Goal: Task Accomplishment & Management: Complete application form

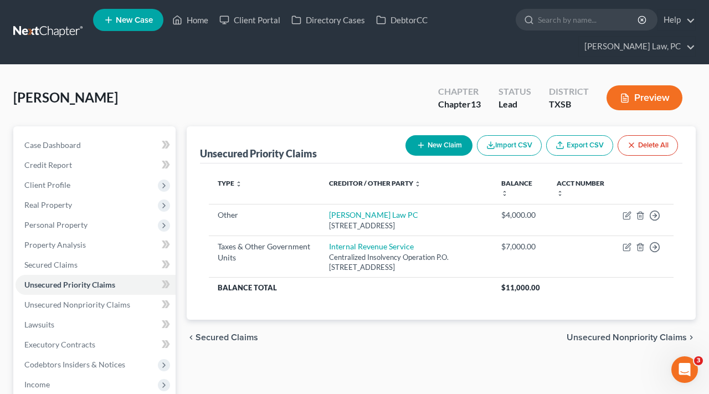
click at [42, 36] on link at bounding box center [48, 32] width 71 height 20
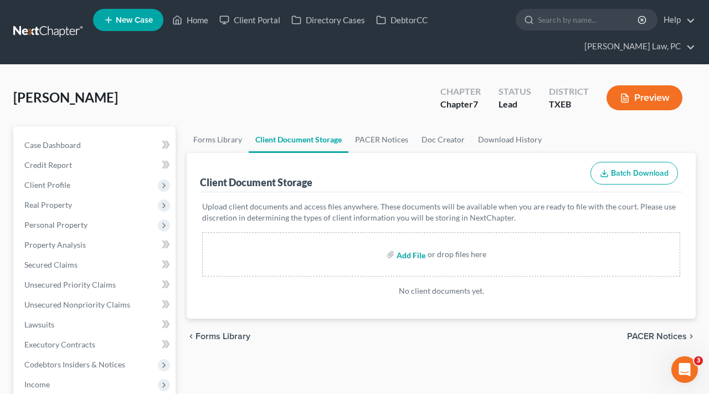
click at [404, 257] on input "file" at bounding box center [410, 254] width 27 height 20
type input "C:\fakepath\Credit Counseling Certificate Ash_Jason.pdf"
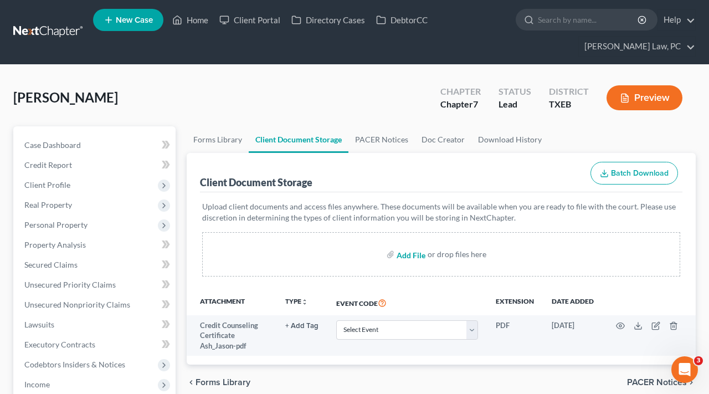
click at [410, 254] on input "file" at bounding box center [410, 254] width 27 height 20
type input "C:\fakepath\July 13 to July 26 Star Med Paystub Ash_Jason.pdf"
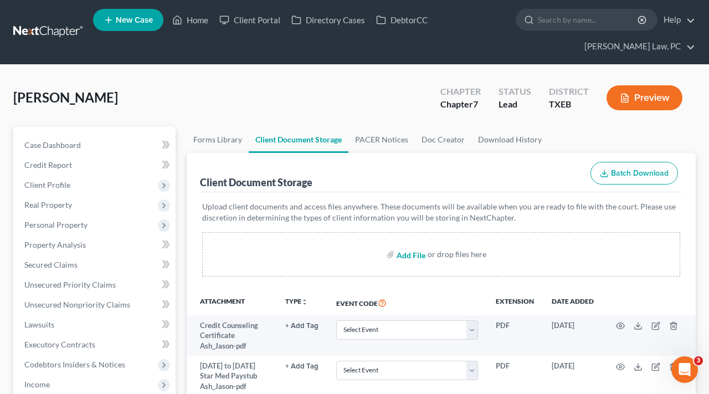
click at [417, 254] on input "file" at bounding box center [410, 254] width 27 height 20
type input "C:\fakepath\Jan 26 to May 13 Bear Creek Paystubs Ash_Jason.pdf"
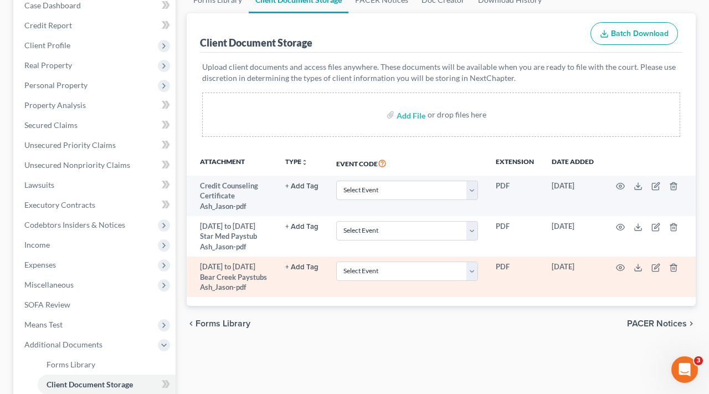
scroll to position [147, 0]
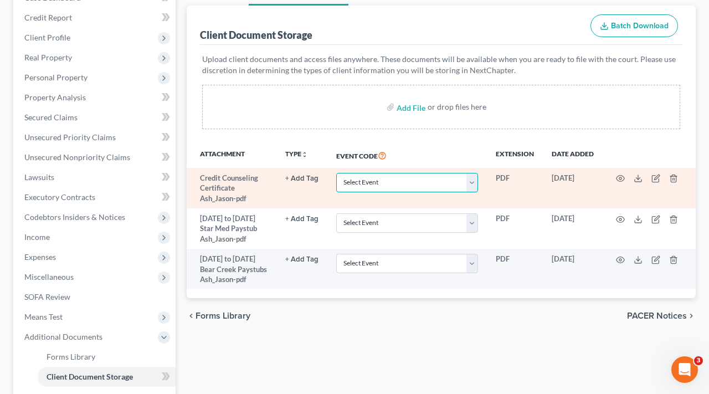
select select "10"
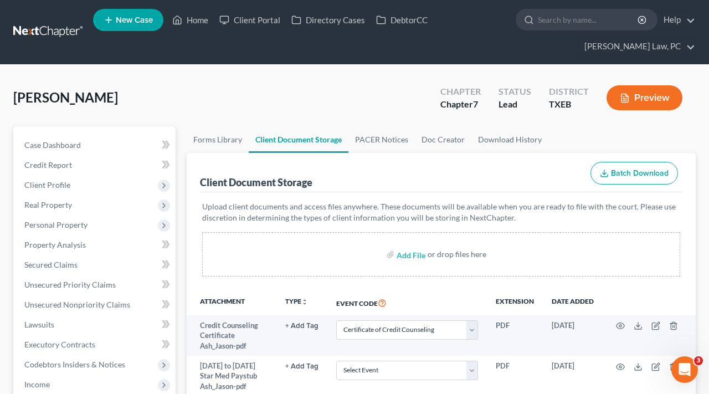
scroll to position [0, 0]
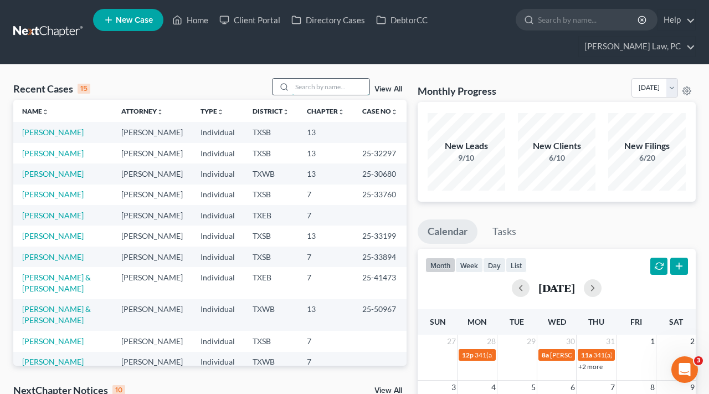
click at [318, 88] on input "search" at bounding box center [331, 87] width 78 height 16
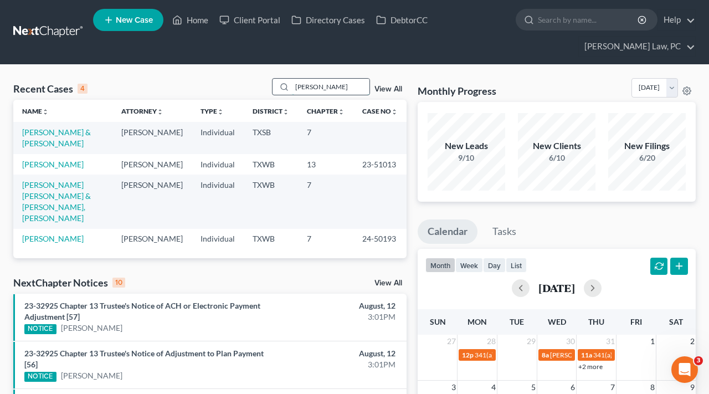
type input "[PERSON_NAME]"
drag, startPoint x: 318, startPoint y: 88, endPoint x: 59, endPoint y: 134, distance: 262.9
click at [59, 134] on link "[PERSON_NAME] & [PERSON_NAME]" at bounding box center [56, 137] width 69 height 21
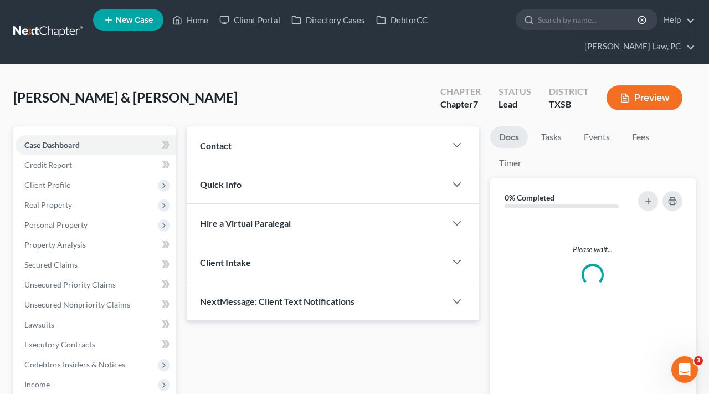
click at [51, 134] on div "Case Dashboard Payments Invoices Payments Payments Credit Report Client Profile…" at bounding box center [94, 324] width 162 height 397
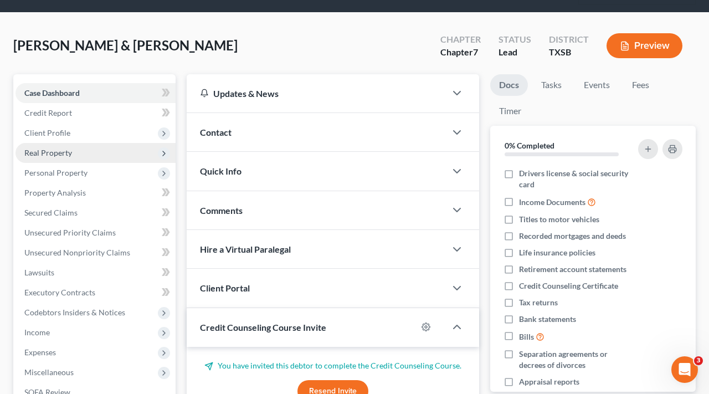
scroll to position [55, 0]
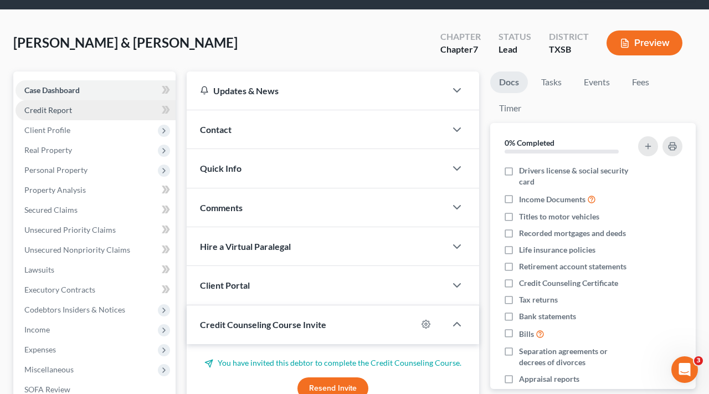
click at [54, 109] on span "Credit Report" at bounding box center [48, 109] width 48 height 9
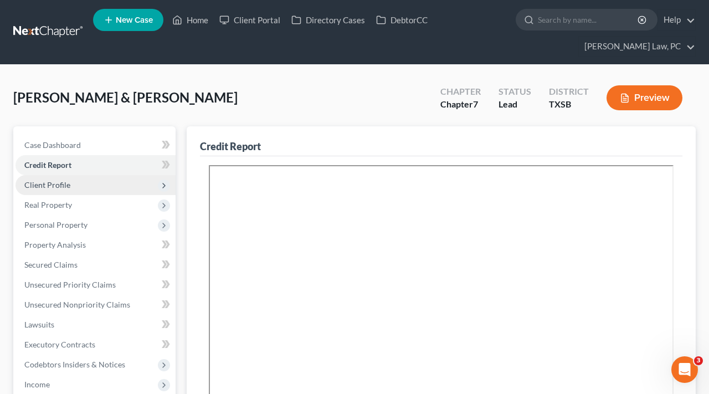
click at [63, 187] on span "Client Profile" at bounding box center [47, 184] width 46 height 9
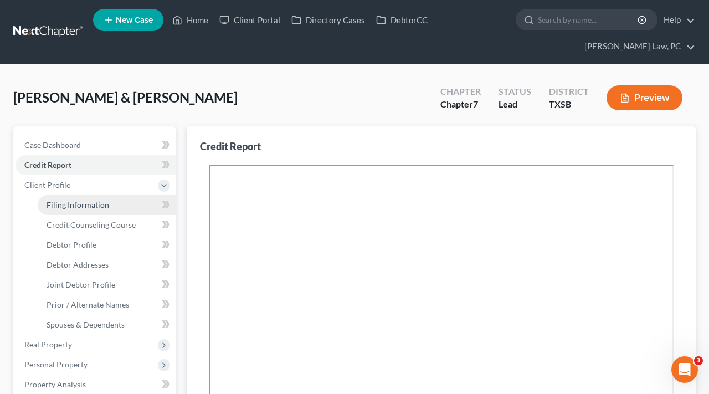
click at [67, 208] on span "Filing Information" at bounding box center [78, 204] width 63 height 9
select select "1"
select select "0"
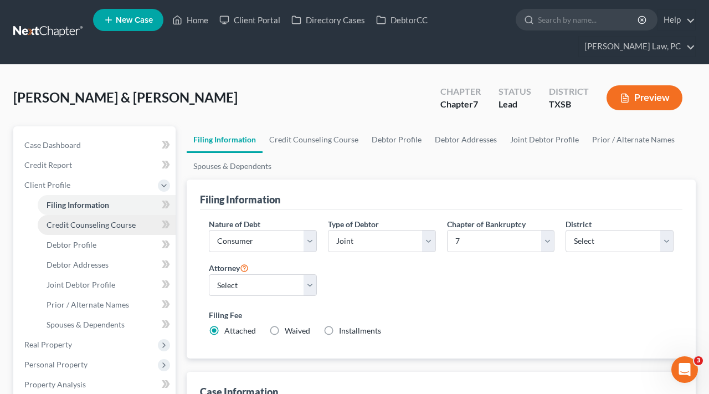
click at [80, 223] on span "Credit Counseling Course" at bounding box center [91, 224] width 89 height 9
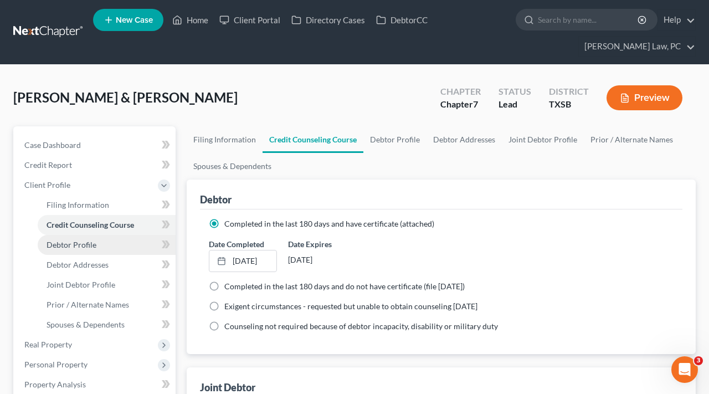
click at [86, 246] on span "Debtor Profile" at bounding box center [72, 244] width 50 height 9
select select "1"
select select "0"
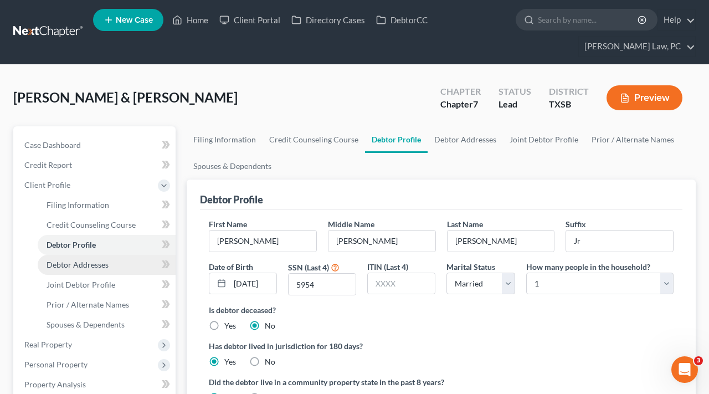
click at [91, 264] on span "Debtor Addresses" at bounding box center [78, 264] width 62 height 9
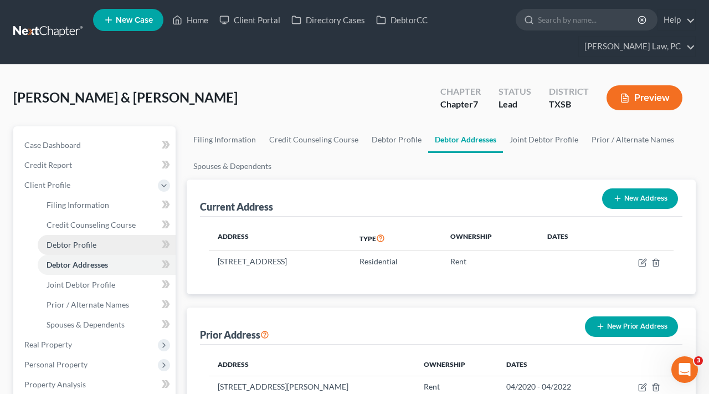
click at [75, 249] on link "Debtor Profile" at bounding box center [107, 245] width 138 height 20
select select "1"
select select "0"
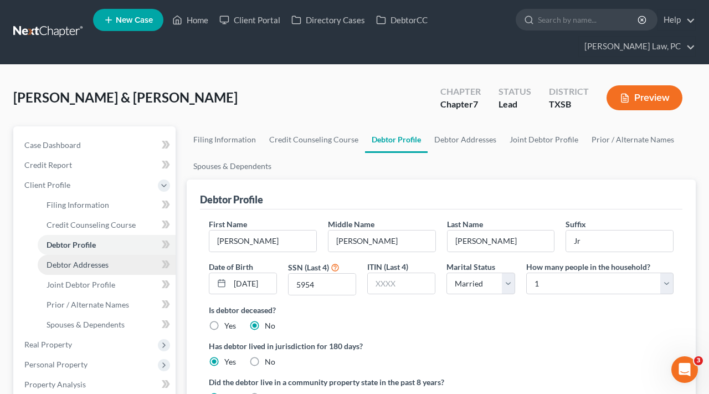
click at [81, 267] on span "Debtor Addresses" at bounding box center [78, 264] width 62 height 9
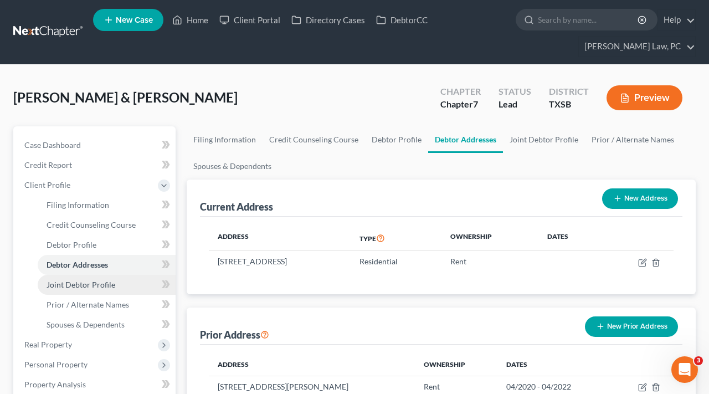
click at [86, 285] on span "Joint Debtor Profile" at bounding box center [81, 284] width 69 height 9
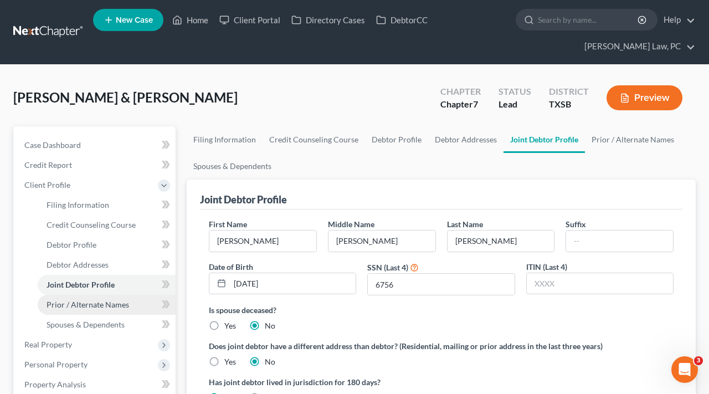
click at [94, 297] on link "Prior / Alternate Names" at bounding box center [107, 305] width 138 height 20
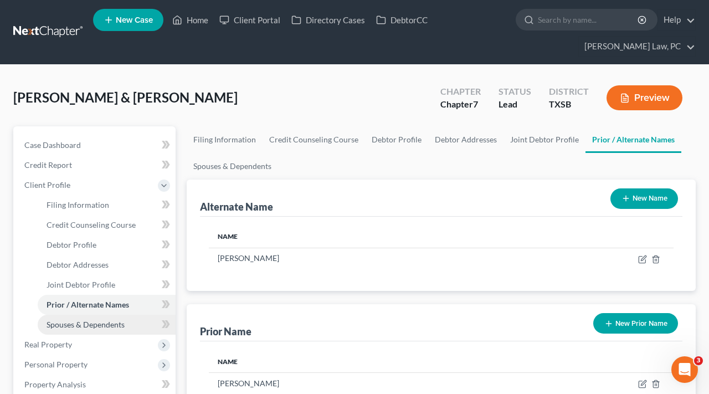
click at [106, 317] on link "Spouses & Dependents" at bounding box center [107, 325] width 138 height 20
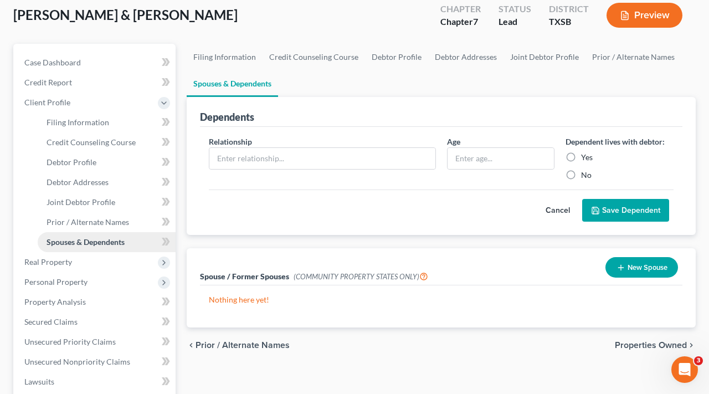
scroll to position [113, 0]
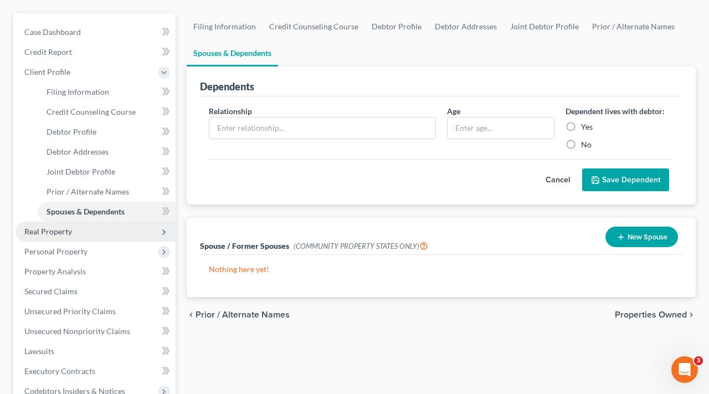
click at [51, 237] on span "Real Property" at bounding box center [96, 232] width 160 height 20
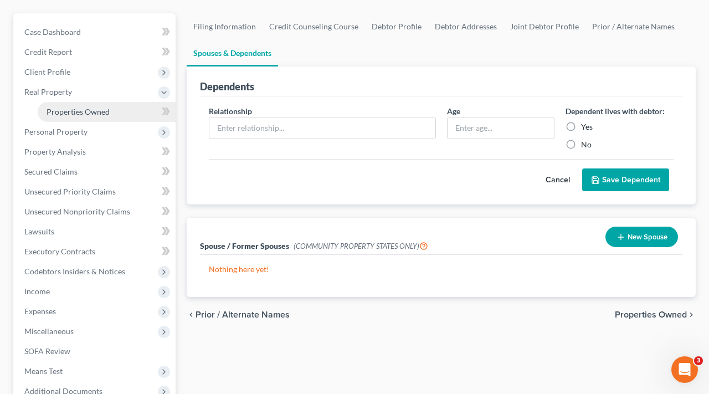
click at [69, 110] on span "Properties Owned" at bounding box center [78, 111] width 63 height 9
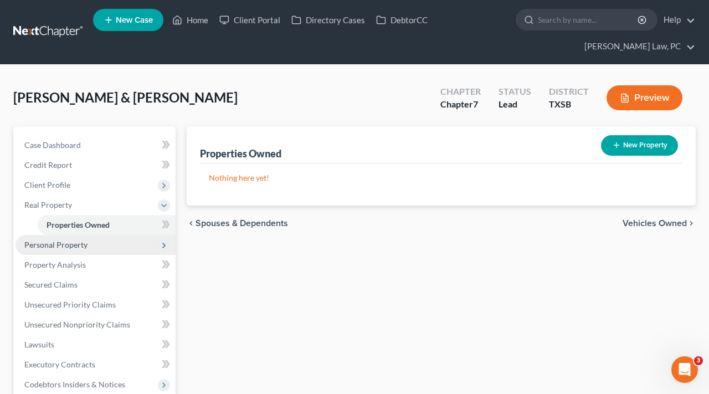
click at [79, 245] on span "Personal Property" at bounding box center [55, 244] width 63 height 9
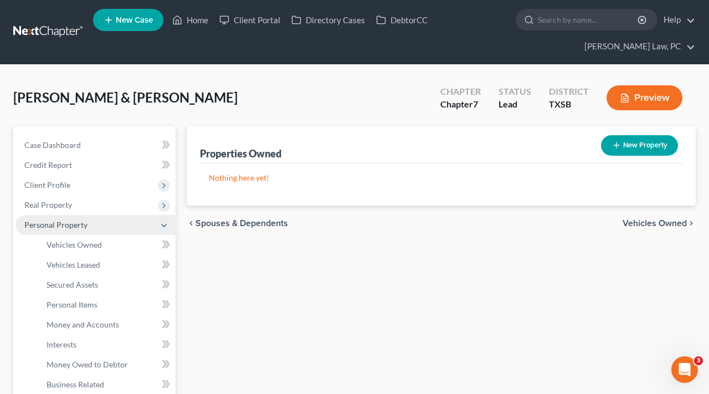
click at [79, 245] on span "Vehicles Owned" at bounding box center [74, 244] width 55 height 9
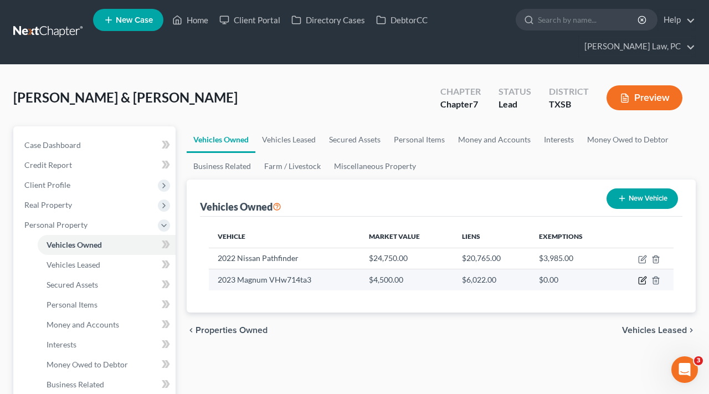
click at [646, 282] on icon "button" at bounding box center [642, 281] width 7 height 7
select select "2"
select select "3"
select select "2"
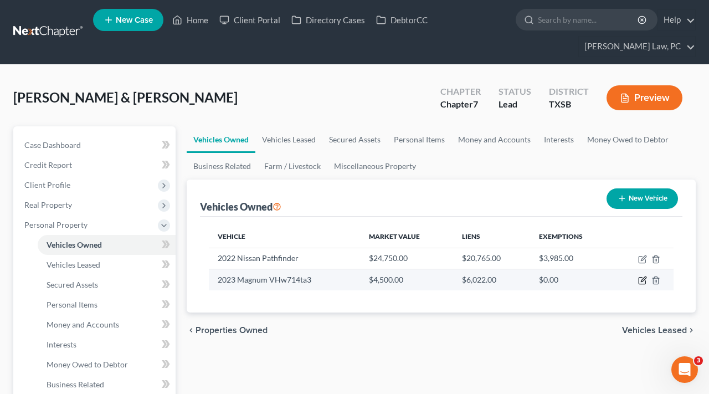
select select "28"
select select "0"
select select "2"
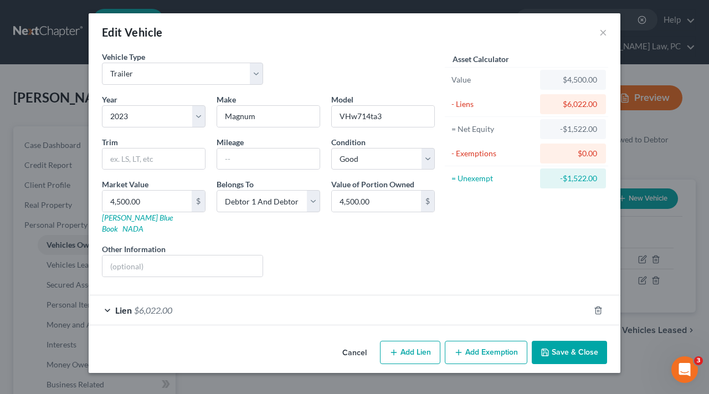
click at [211, 299] on div "Lien $6,022.00" at bounding box center [339, 309] width 501 height 29
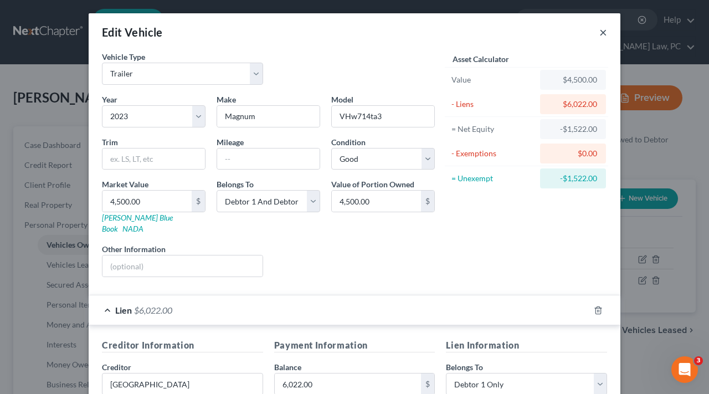
click at [602, 34] on button "×" at bounding box center [604, 31] width 8 height 13
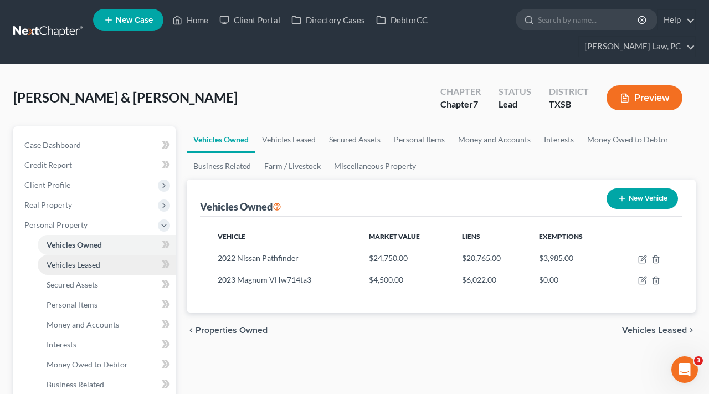
click at [80, 268] on span "Vehicles Leased" at bounding box center [74, 264] width 54 height 9
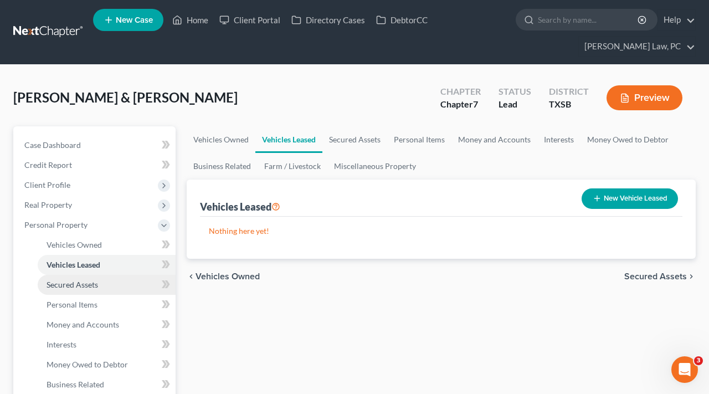
click at [85, 287] on span "Secured Assets" at bounding box center [73, 284] width 52 height 9
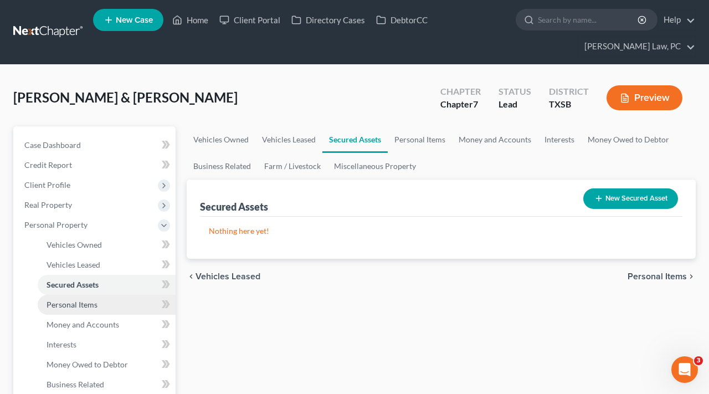
click at [86, 297] on link "Personal Items" at bounding box center [107, 305] width 138 height 20
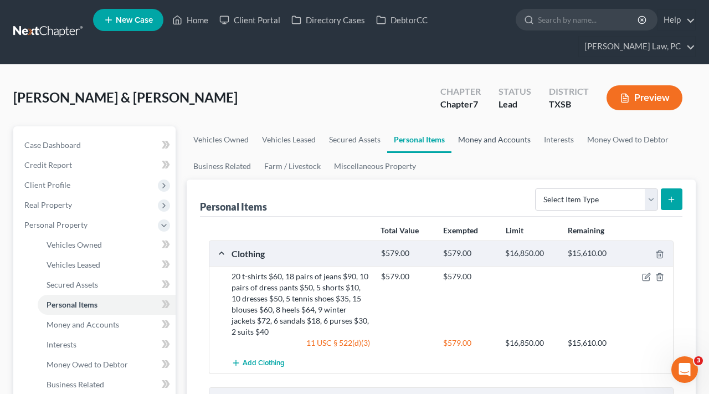
click at [489, 136] on link "Money and Accounts" at bounding box center [495, 139] width 86 height 27
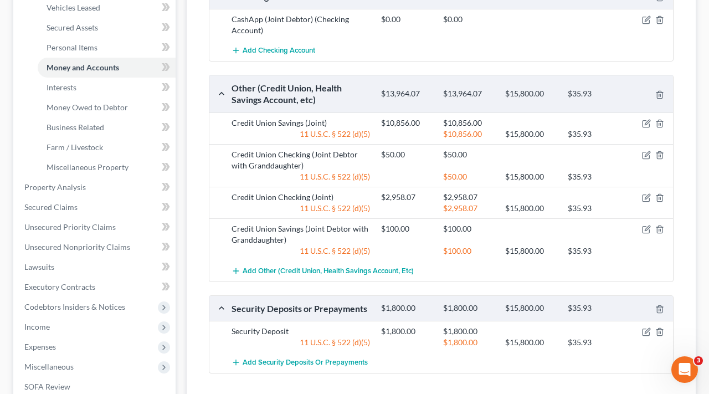
scroll to position [243, 0]
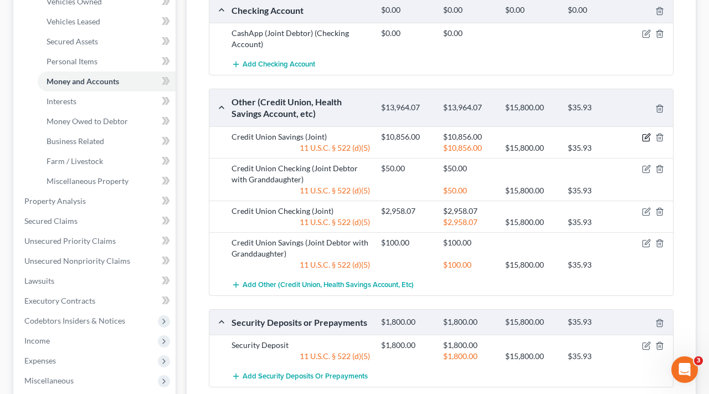
click at [650, 136] on icon "button" at bounding box center [646, 137] width 9 height 9
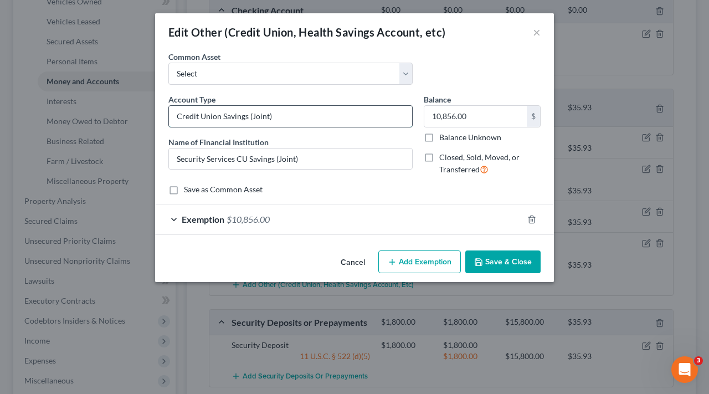
click at [249, 119] on input "Credit Union Savings (Joint)" at bounding box center [290, 116] width 243 height 21
type input "Credit Union Savings Acct 3100 (Joint)"
click at [495, 257] on button "Save & Close" at bounding box center [503, 262] width 75 height 23
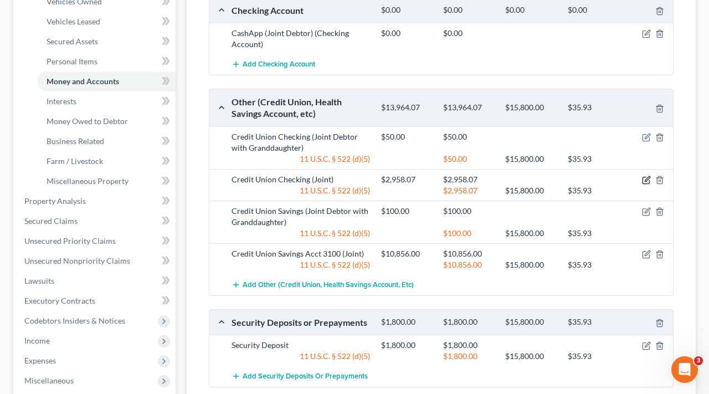
click at [644, 180] on icon "button" at bounding box center [646, 180] width 9 height 9
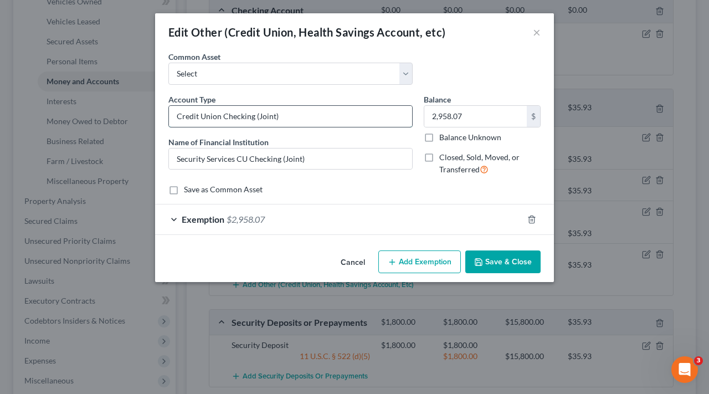
drag, startPoint x: 255, startPoint y: 117, endPoint x: 280, endPoint y: 127, distance: 26.9
click at [262, 119] on input "Credit Union Checking (Joint)" at bounding box center [290, 116] width 243 height 21
click at [255, 116] on input "Credit Union Checking (Joint)" at bounding box center [290, 116] width 243 height 21
type input "Credit Union Checking Acct 3171 (Joint)"
click at [500, 262] on button "Save & Close" at bounding box center [503, 262] width 75 height 23
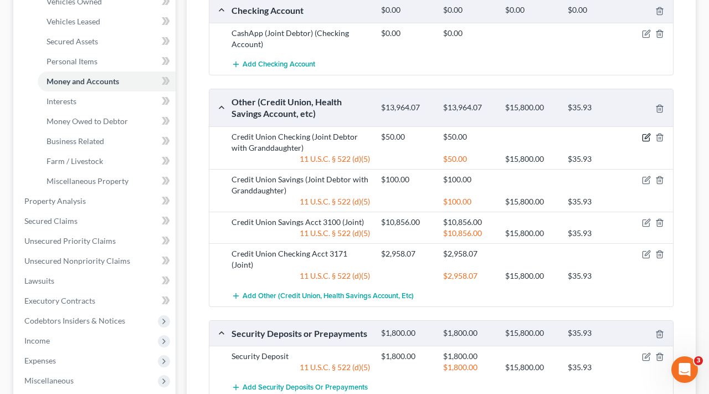
click at [643, 136] on icon "button" at bounding box center [646, 137] width 9 height 9
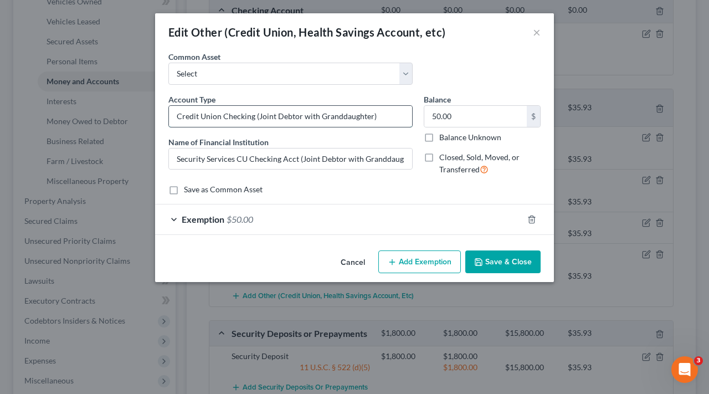
click at [255, 118] on input "Credit Union Checking (Joint Debtor with Granddaughter)" at bounding box center [290, 116] width 243 height 21
type input "Credit Union Checking Acct 7071 (Joint Debtor with Granddaughter)"
click at [505, 260] on button "Save & Close" at bounding box center [503, 262] width 75 height 23
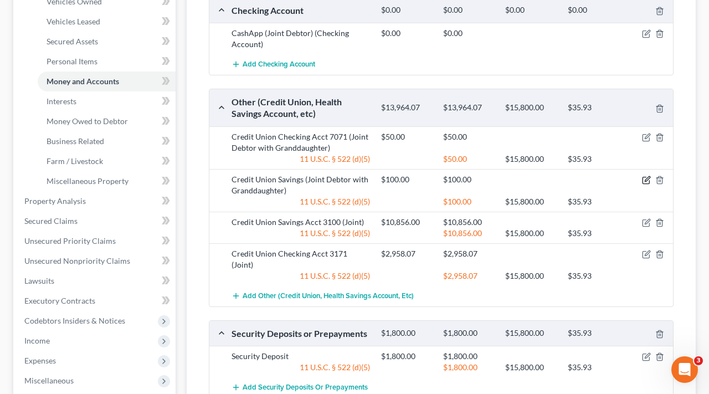
click at [646, 180] on icon "button" at bounding box center [646, 180] width 9 height 9
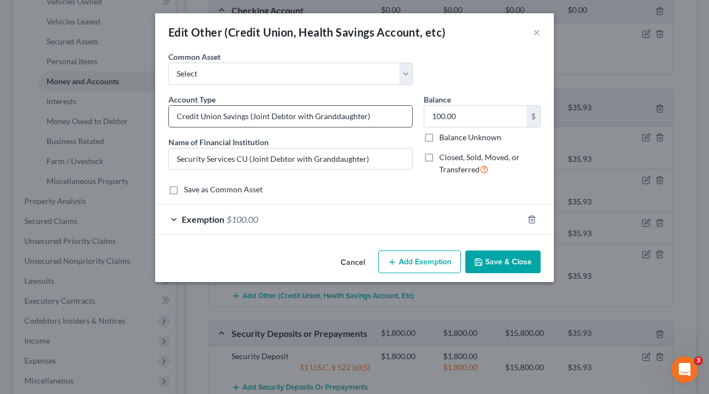
click at [249, 117] on input "Credit Union Savings (Joint Debtor with Granddaughter)" at bounding box center [290, 116] width 243 height 21
type input "Credit Union Savings Acct 7000 (Joint Debtor with Granddaughter)"
click at [496, 264] on button "Save & Close" at bounding box center [503, 262] width 75 height 23
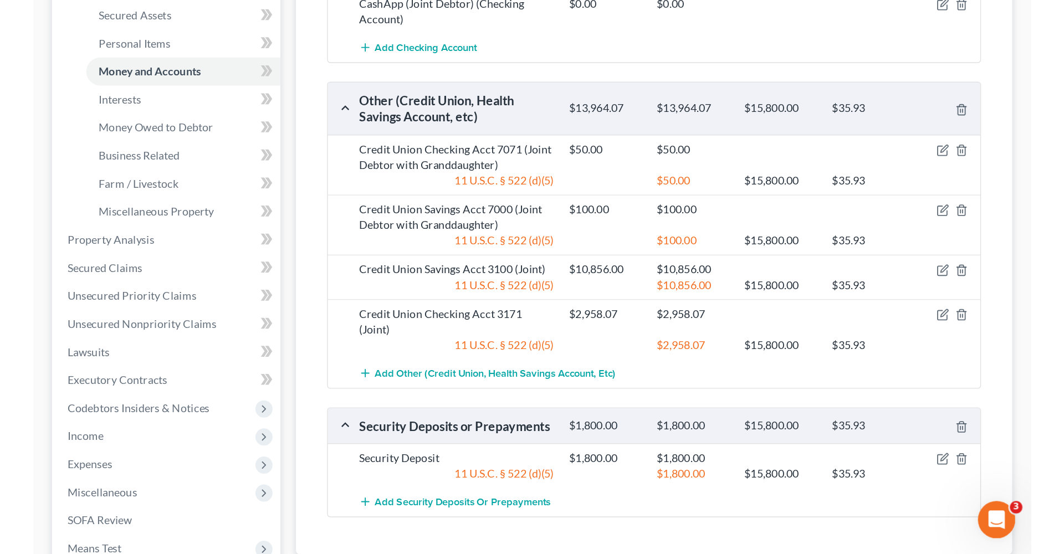
scroll to position [254, 0]
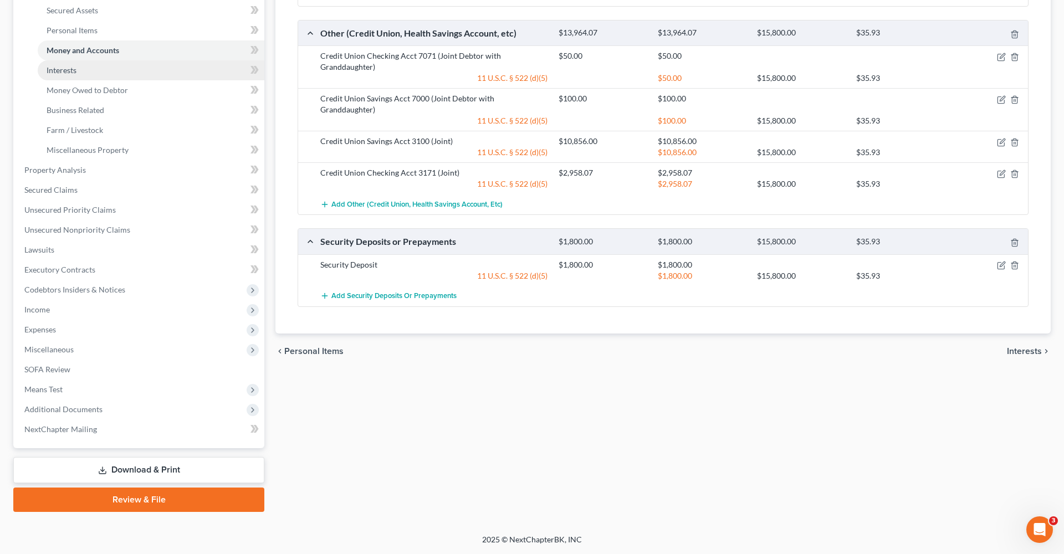
click at [71, 71] on span "Interests" at bounding box center [62, 69] width 30 height 9
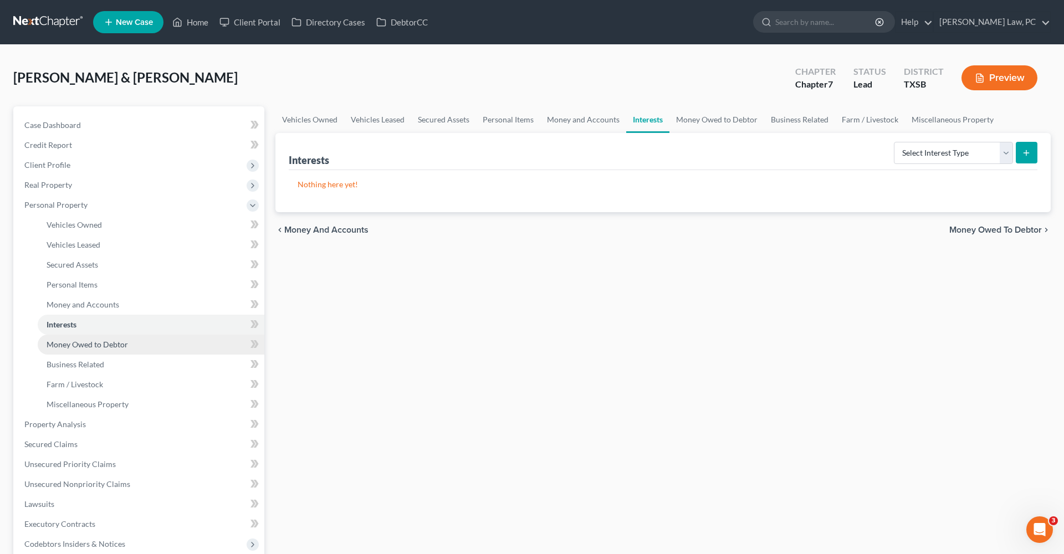
click at [80, 339] on link "Money Owed to Debtor" at bounding box center [151, 345] width 227 height 20
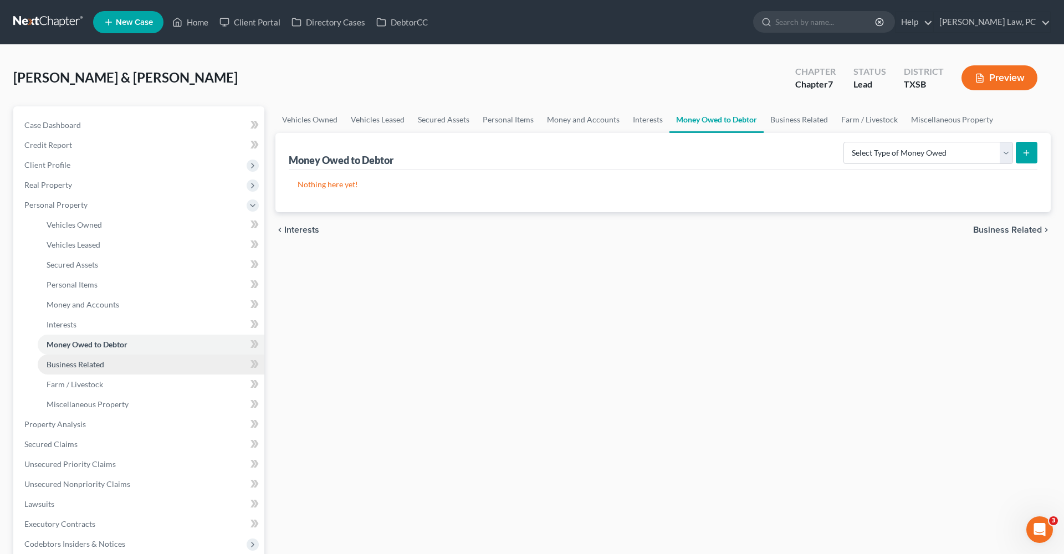
click at [68, 366] on span "Business Related" at bounding box center [76, 364] width 58 height 9
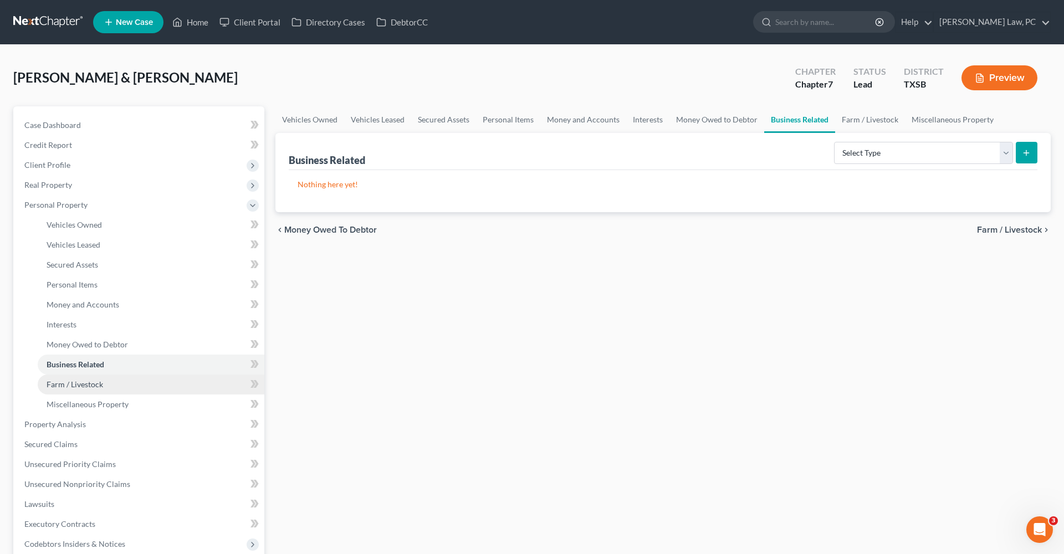
click at [74, 381] on span "Farm / Livestock" at bounding box center [75, 384] width 57 height 9
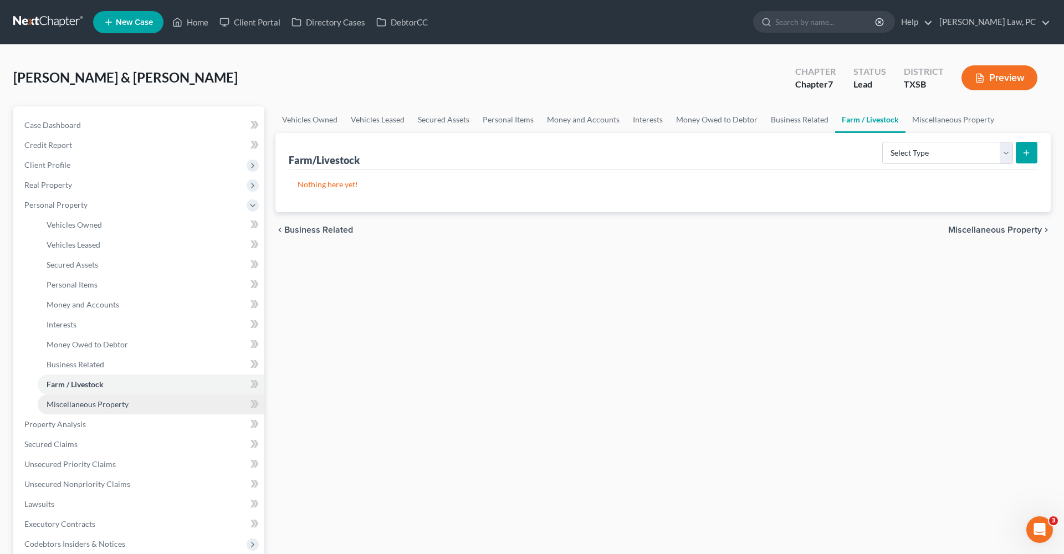
click at [84, 393] on span "Miscellaneous Property" at bounding box center [88, 404] width 82 height 9
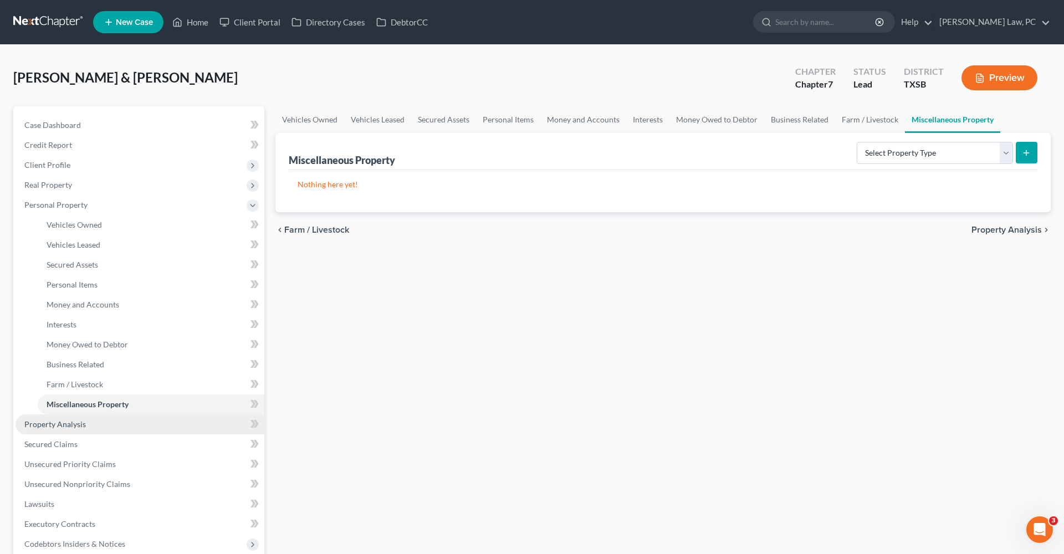
click at [73, 393] on span "Property Analysis" at bounding box center [55, 424] width 62 height 9
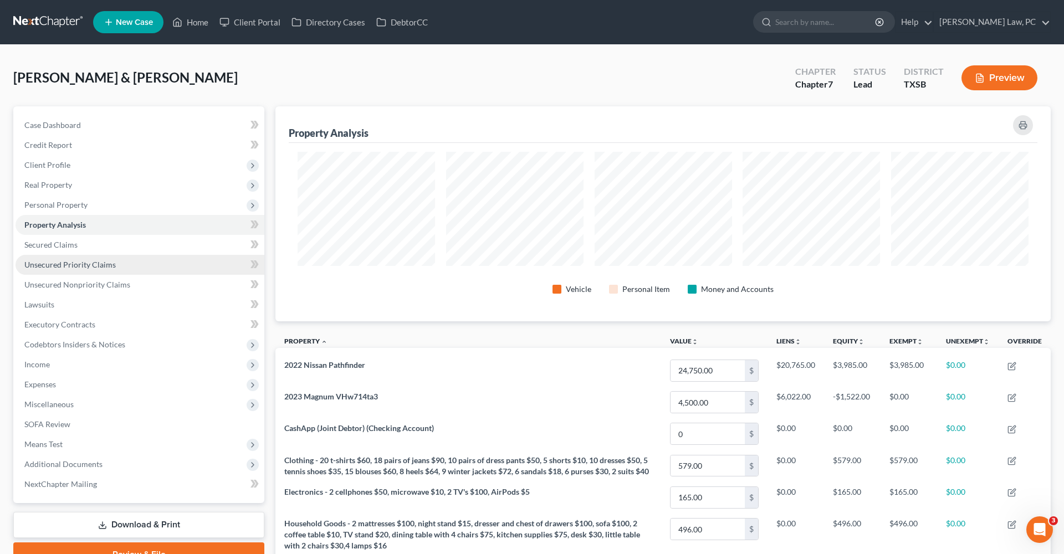
scroll to position [215, 775]
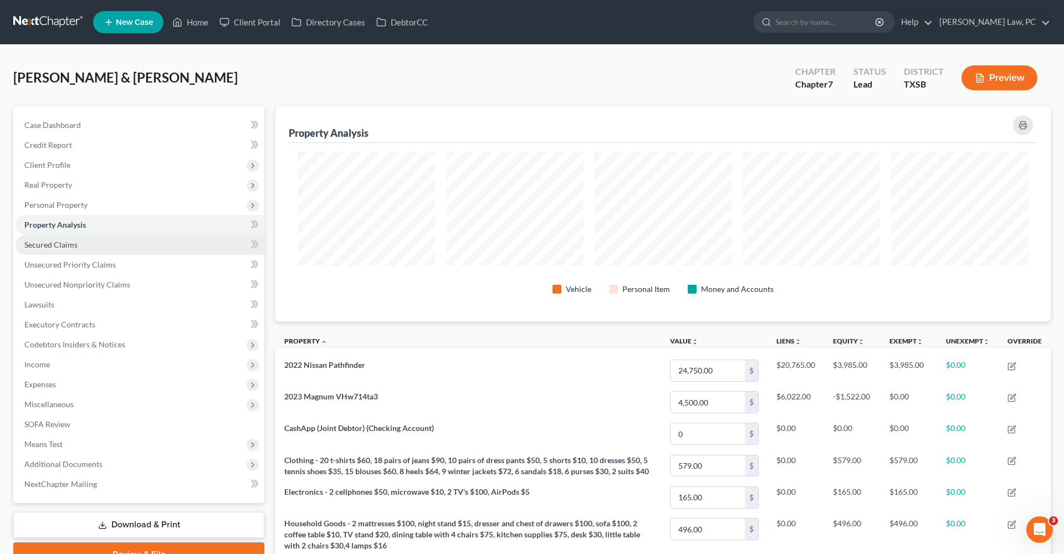
click at [68, 248] on span "Secured Claims" at bounding box center [50, 244] width 53 height 9
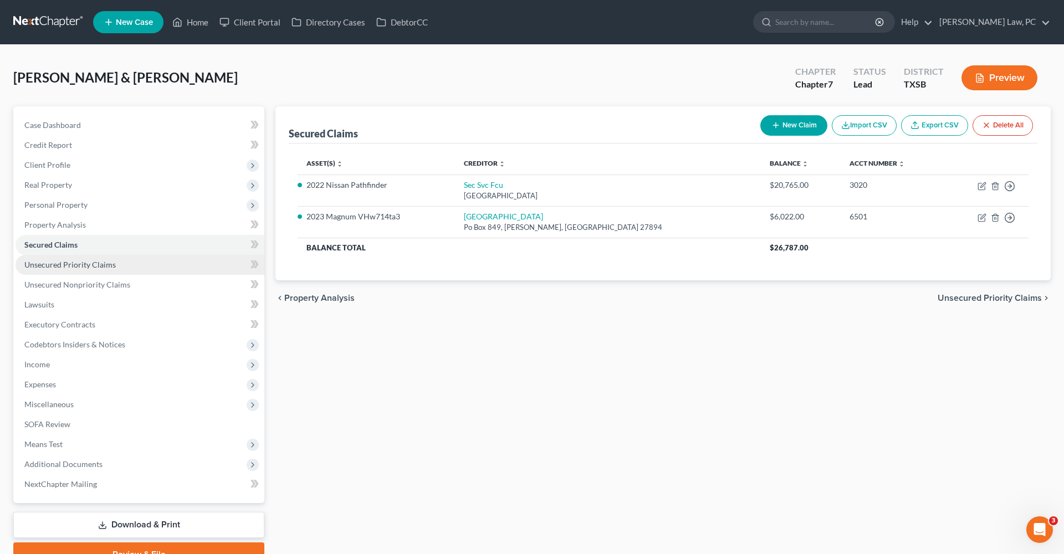
click at [75, 263] on span "Unsecured Priority Claims" at bounding box center [69, 264] width 91 height 9
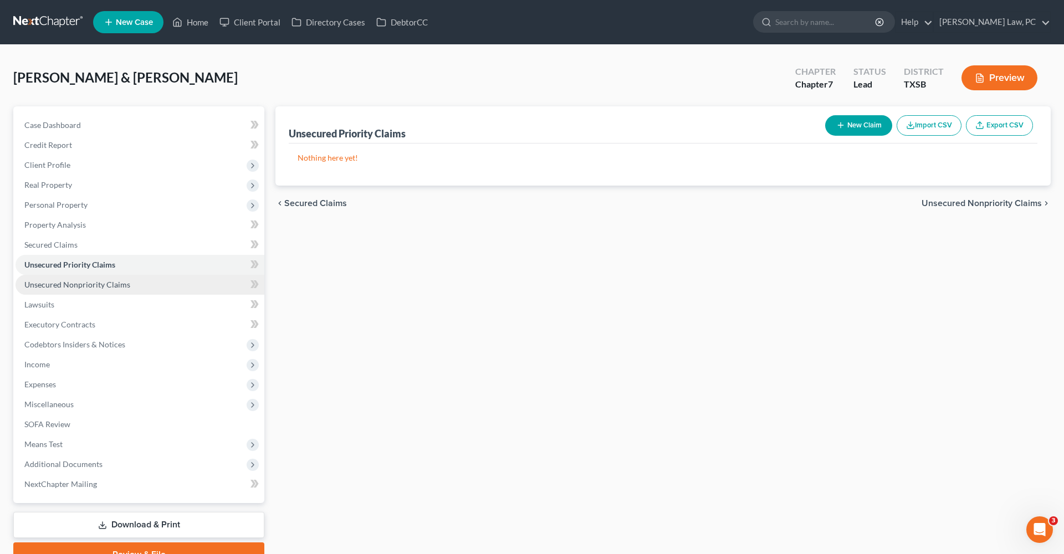
click at [90, 291] on link "Unsecured Nonpriority Claims" at bounding box center [140, 285] width 249 height 20
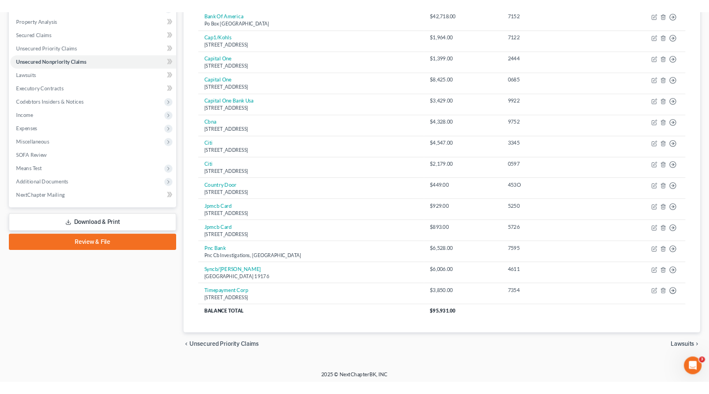
scroll to position [209, 0]
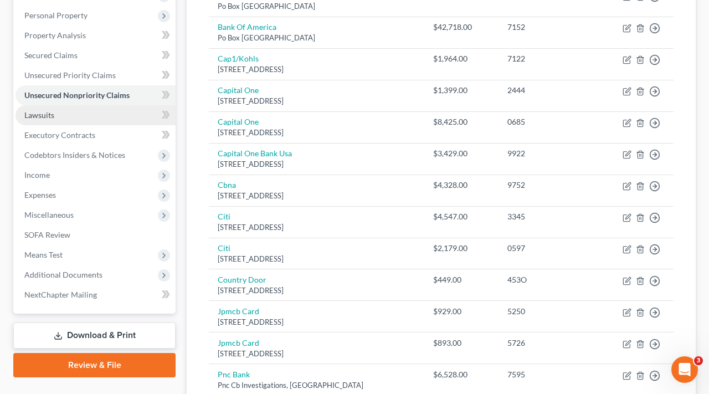
click at [42, 114] on span "Lawsuits" at bounding box center [39, 114] width 30 height 9
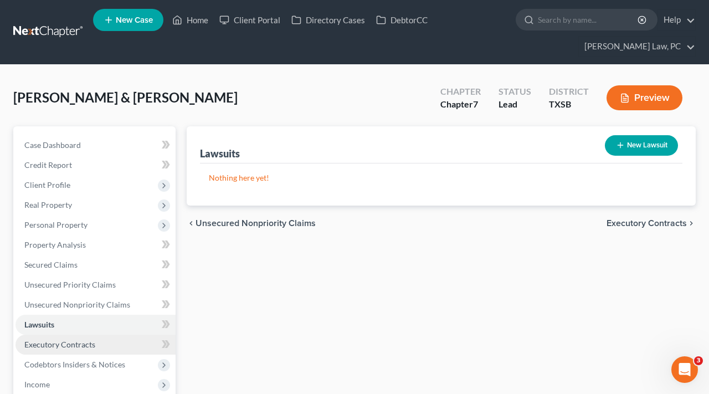
click at [65, 338] on link "Executory Contracts" at bounding box center [96, 345] width 160 height 20
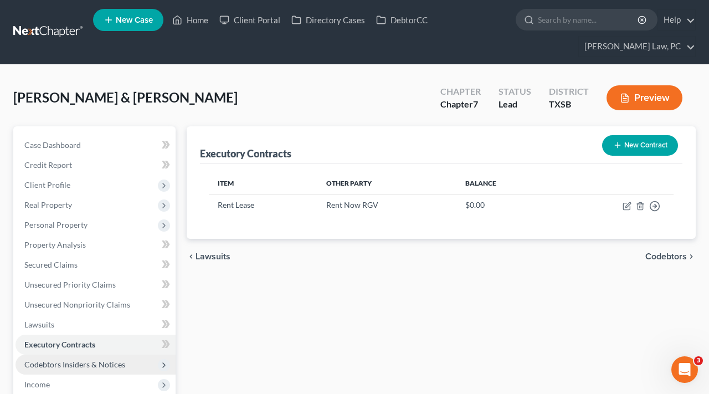
click at [79, 365] on span "Codebtors Insiders & Notices" at bounding box center [74, 364] width 101 height 9
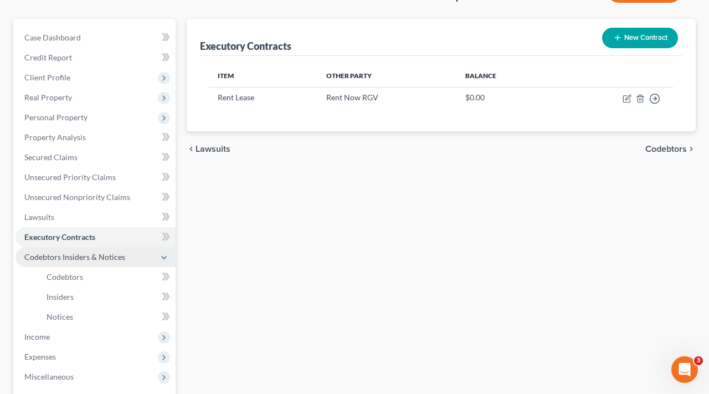
scroll to position [110, 0]
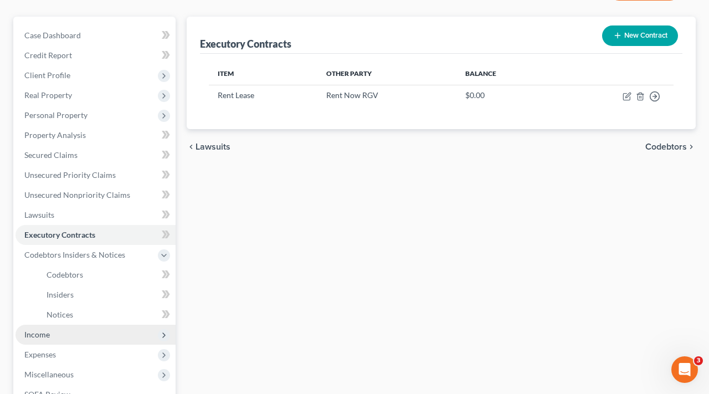
click at [64, 333] on span "Income" at bounding box center [96, 335] width 160 height 20
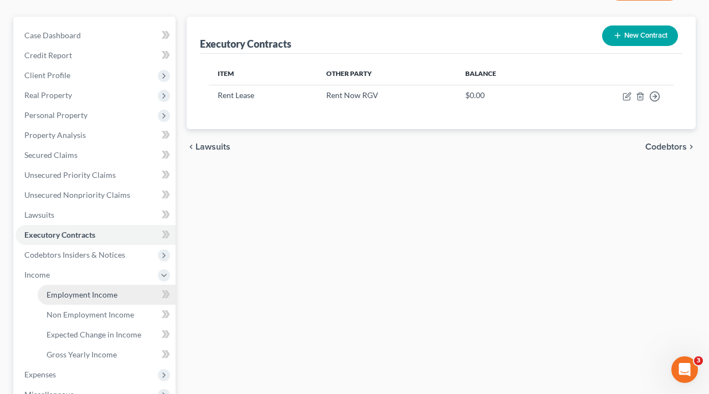
click at [64, 297] on span "Employment Income" at bounding box center [82, 294] width 71 height 9
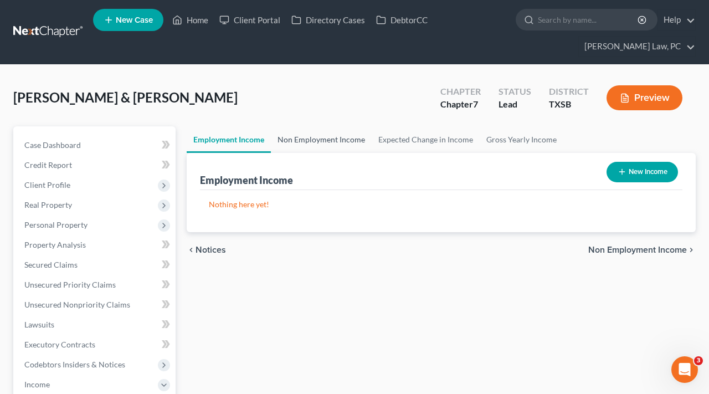
click at [316, 139] on link "Non Employment Income" at bounding box center [321, 139] width 101 height 27
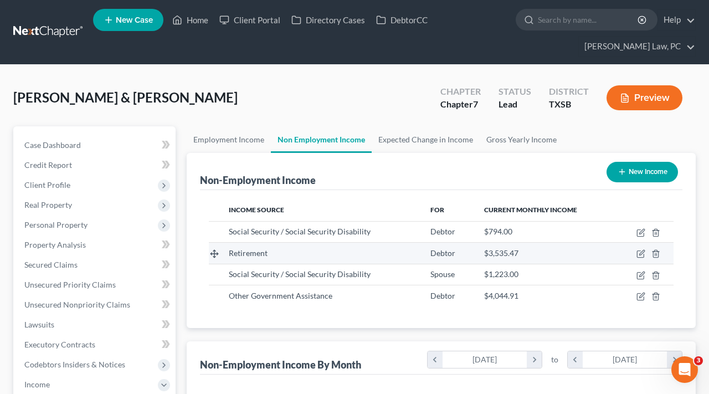
scroll to position [199, 284]
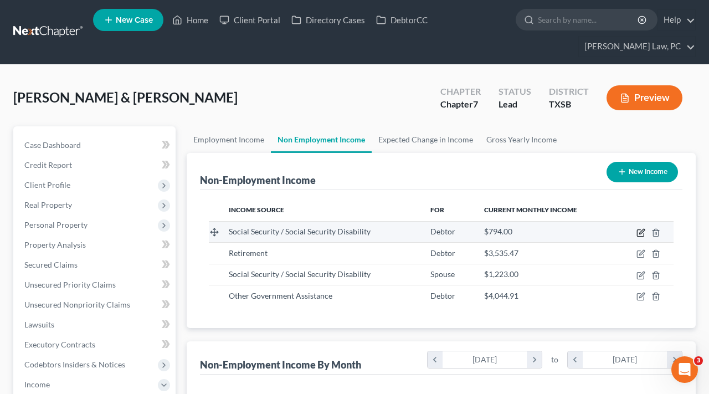
click at [642, 231] on icon "button" at bounding box center [641, 232] width 9 height 9
select select "4"
select select "0"
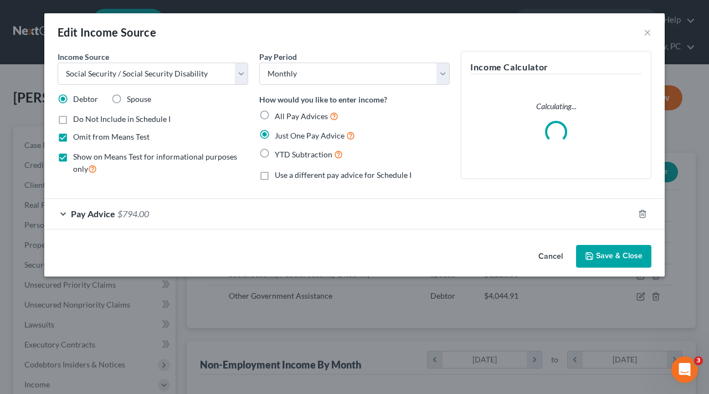
click at [80, 210] on span "Pay Advice" at bounding box center [93, 213] width 44 height 11
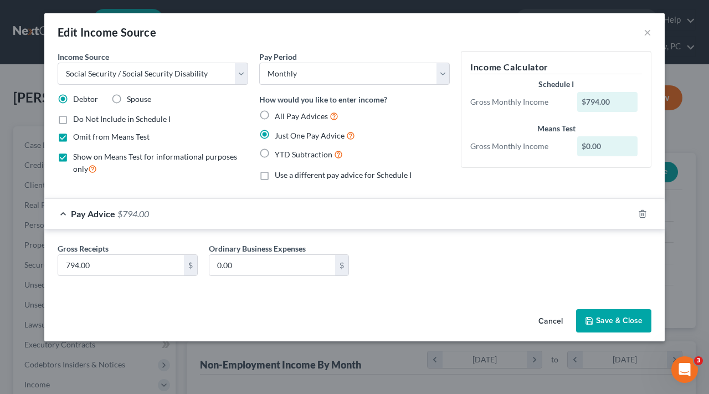
click at [628, 318] on button "Save & Close" at bounding box center [613, 320] width 75 height 23
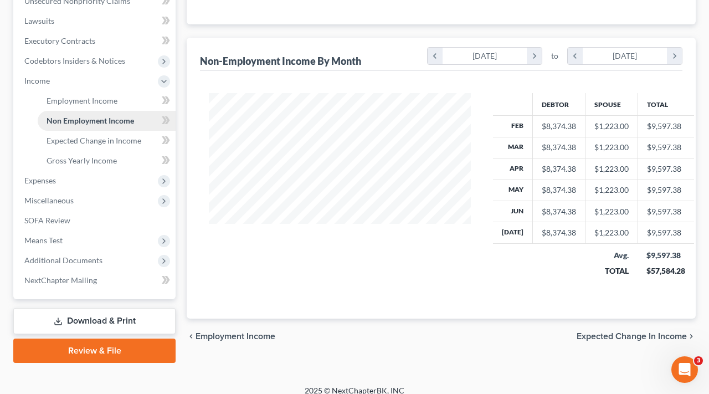
scroll to position [315, 0]
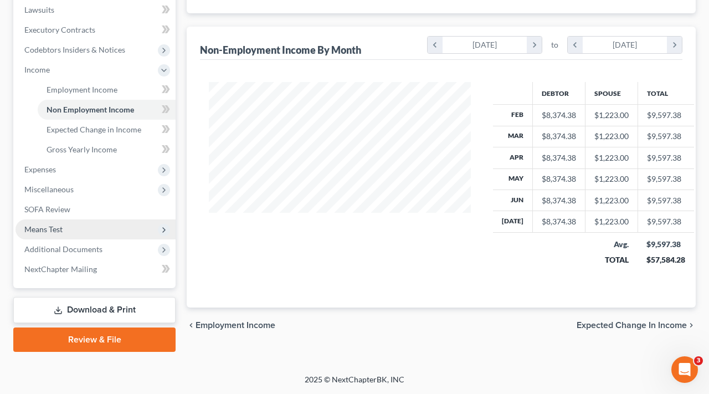
click at [50, 228] on span "Means Test" at bounding box center [43, 228] width 38 height 9
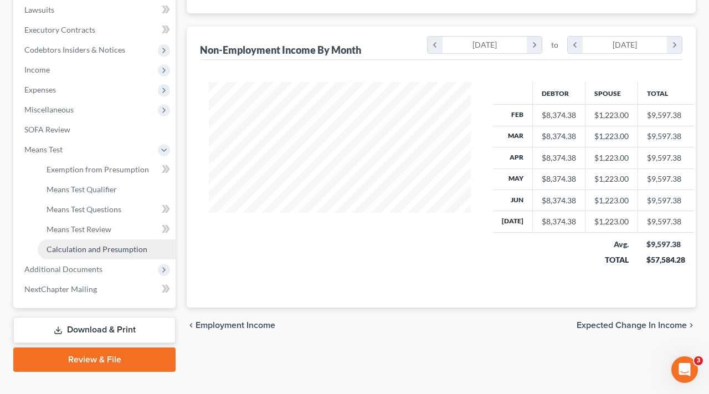
click at [91, 249] on span "Calculation and Presumption" at bounding box center [97, 248] width 101 height 9
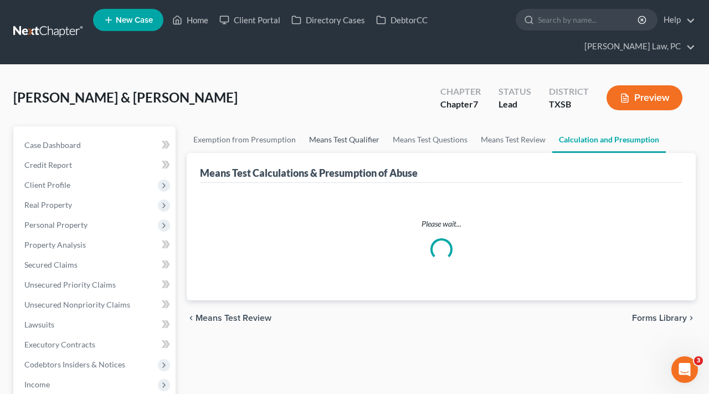
click at [355, 139] on link "Means Test Qualifier" at bounding box center [345, 139] width 84 height 27
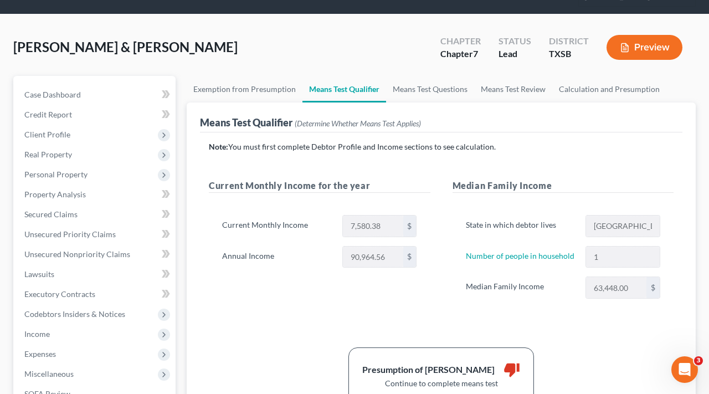
scroll to position [59, 0]
